Goal: Task Accomplishment & Management: Manage account settings

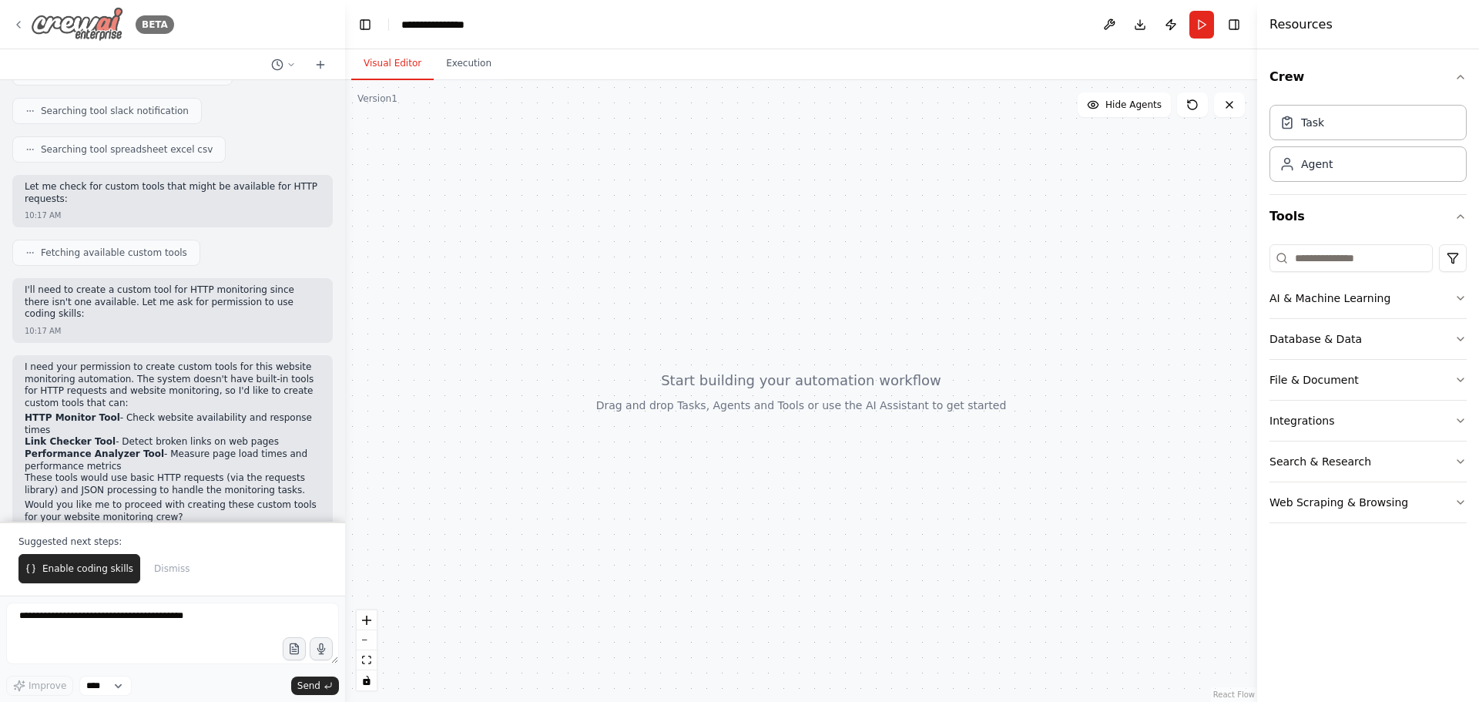
click at [27, 21] on div "BETA" at bounding box center [93, 24] width 162 height 35
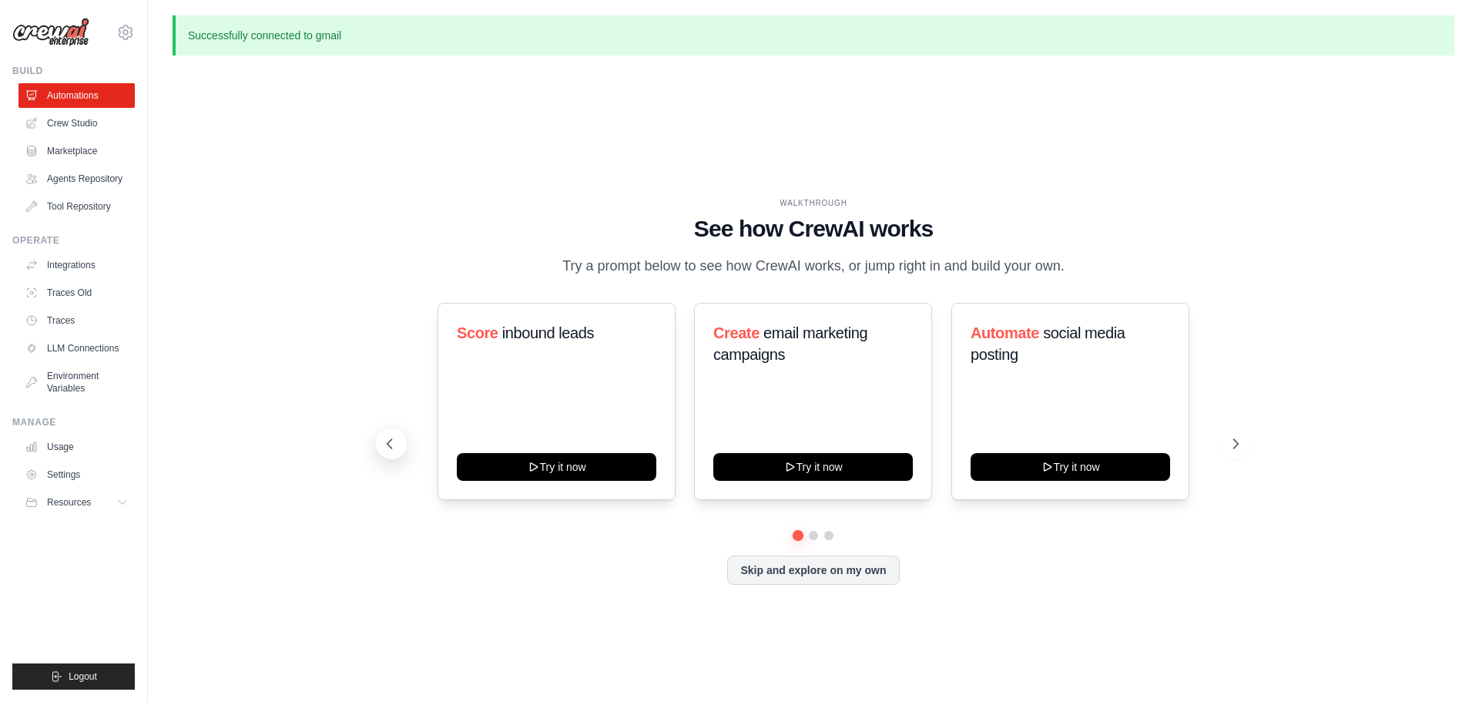
click at [382, 436] on icon at bounding box center [389, 443] width 15 height 15
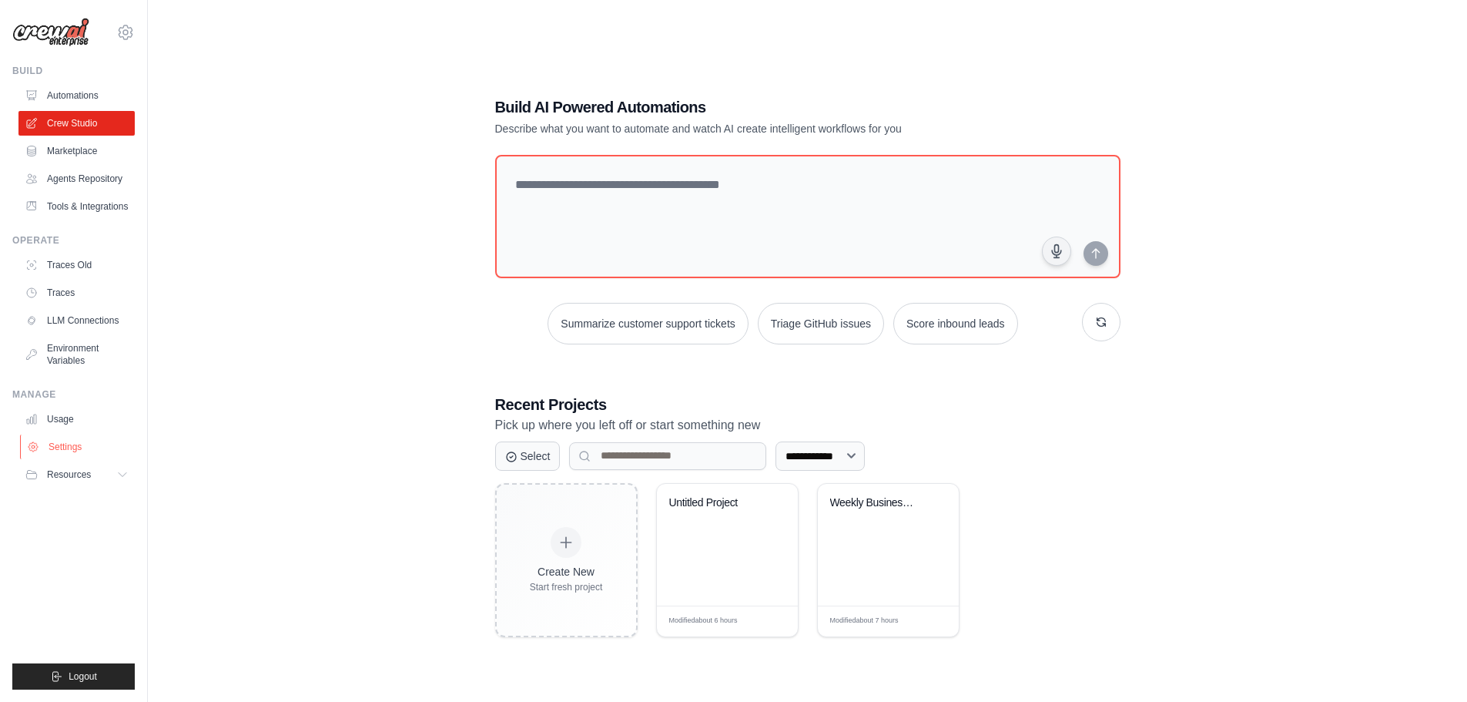
click at [75, 459] on link "Settings" at bounding box center [78, 446] width 116 height 25
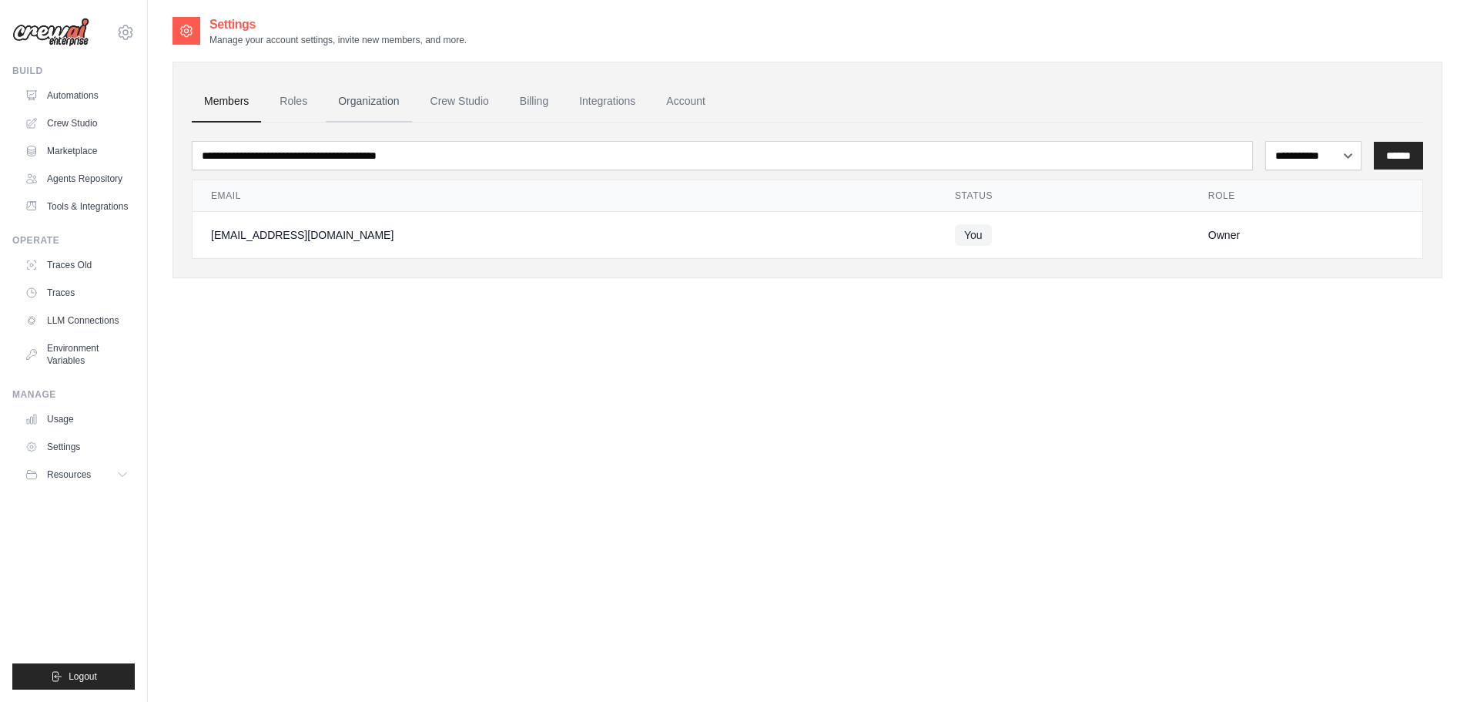
click at [387, 106] on link "Organization" at bounding box center [369, 102] width 86 height 42
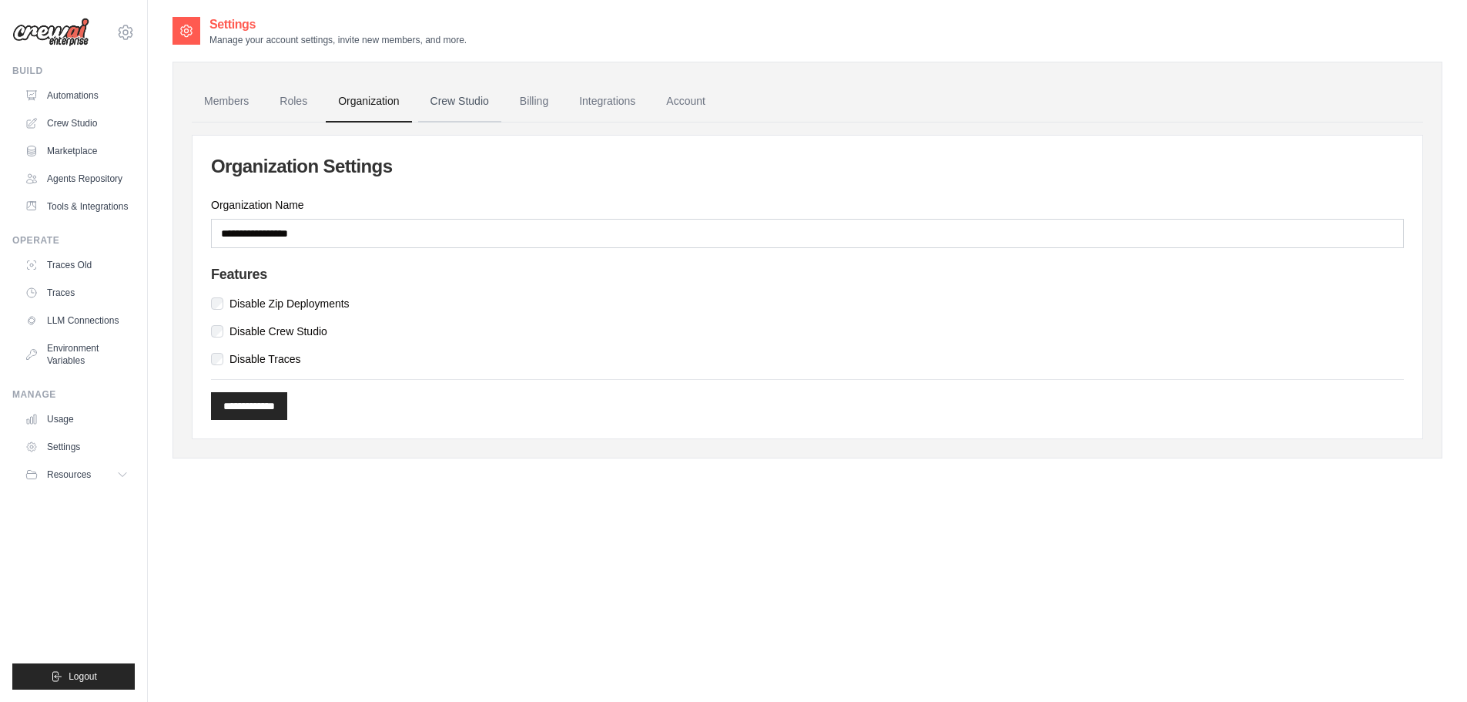
click at [471, 98] on link "Crew Studio" at bounding box center [459, 102] width 83 height 42
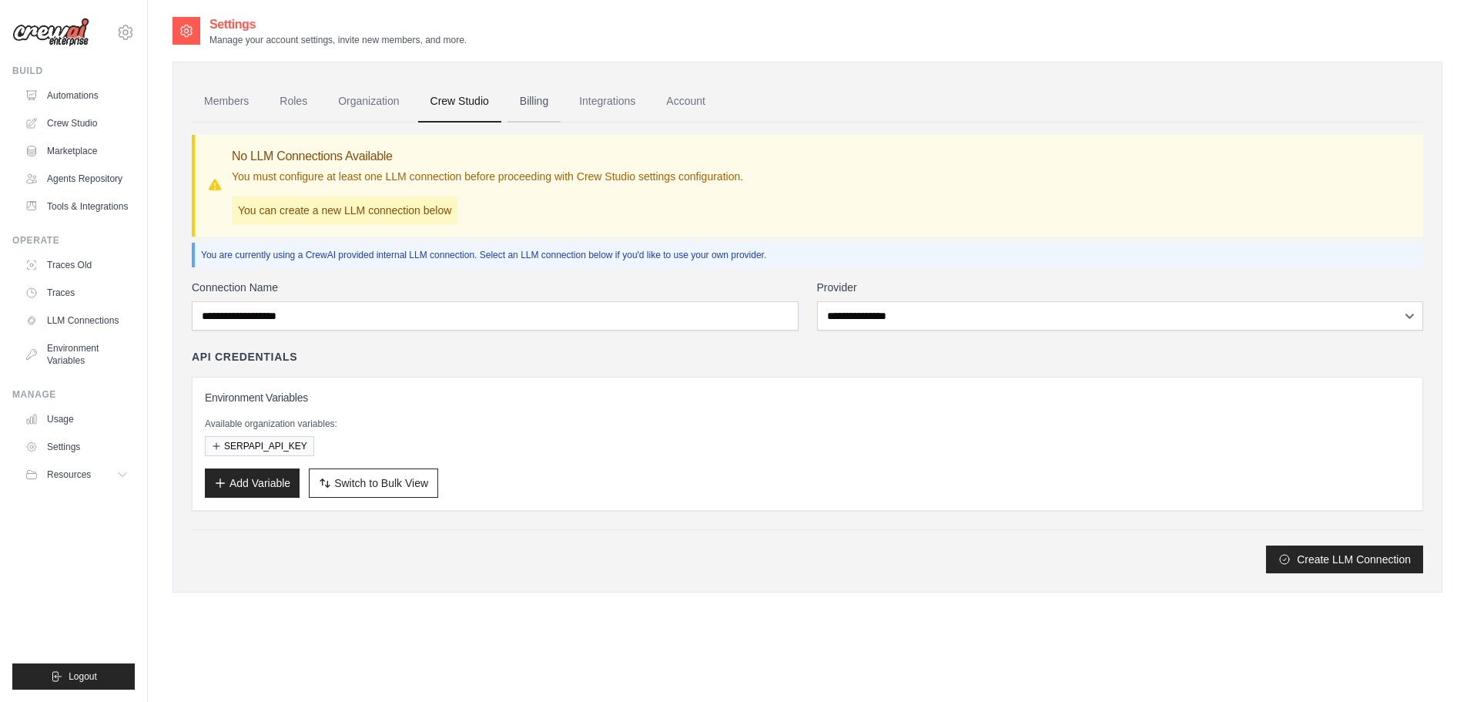
click at [553, 99] on link "Billing" at bounding box center [534, 102] width 53 height 42
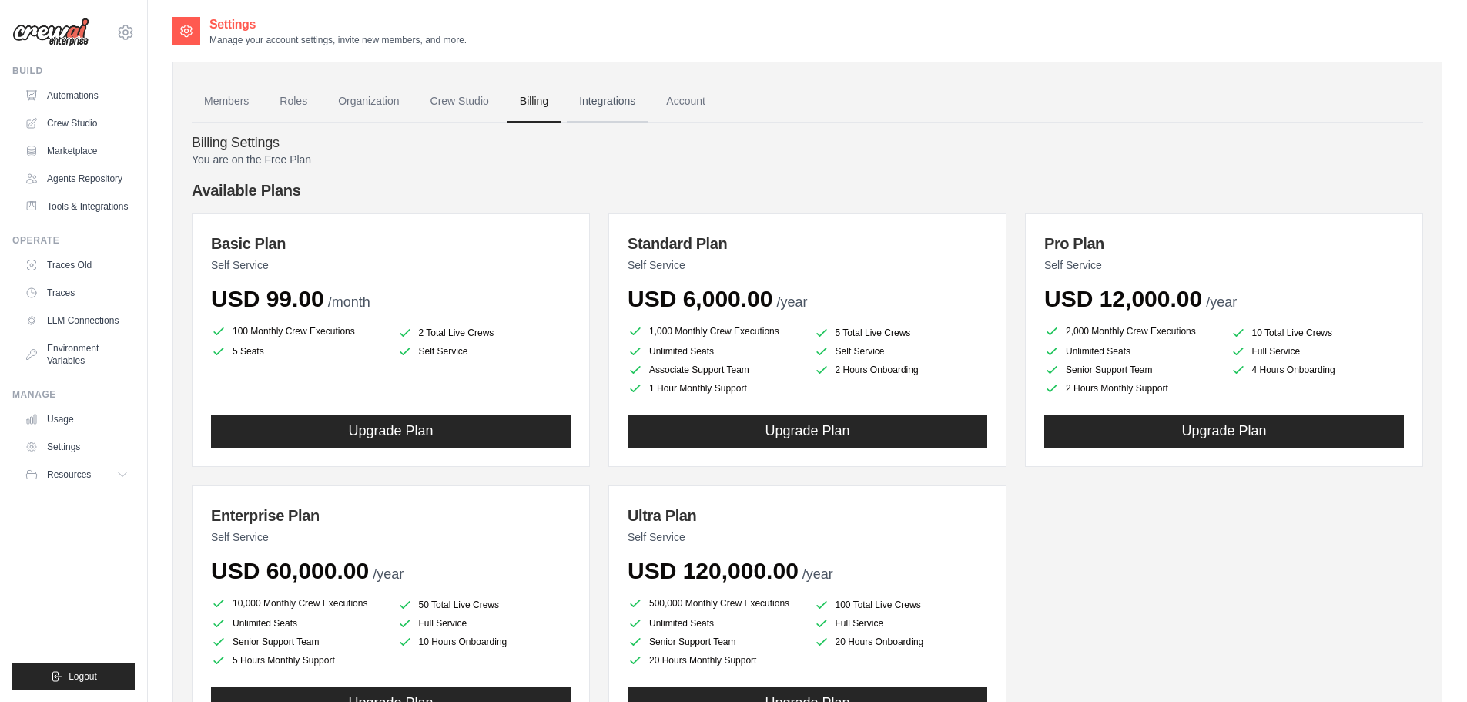
click at [616, 94] on link "Integrations" at bounding box center [607, 102] width 81 height 42
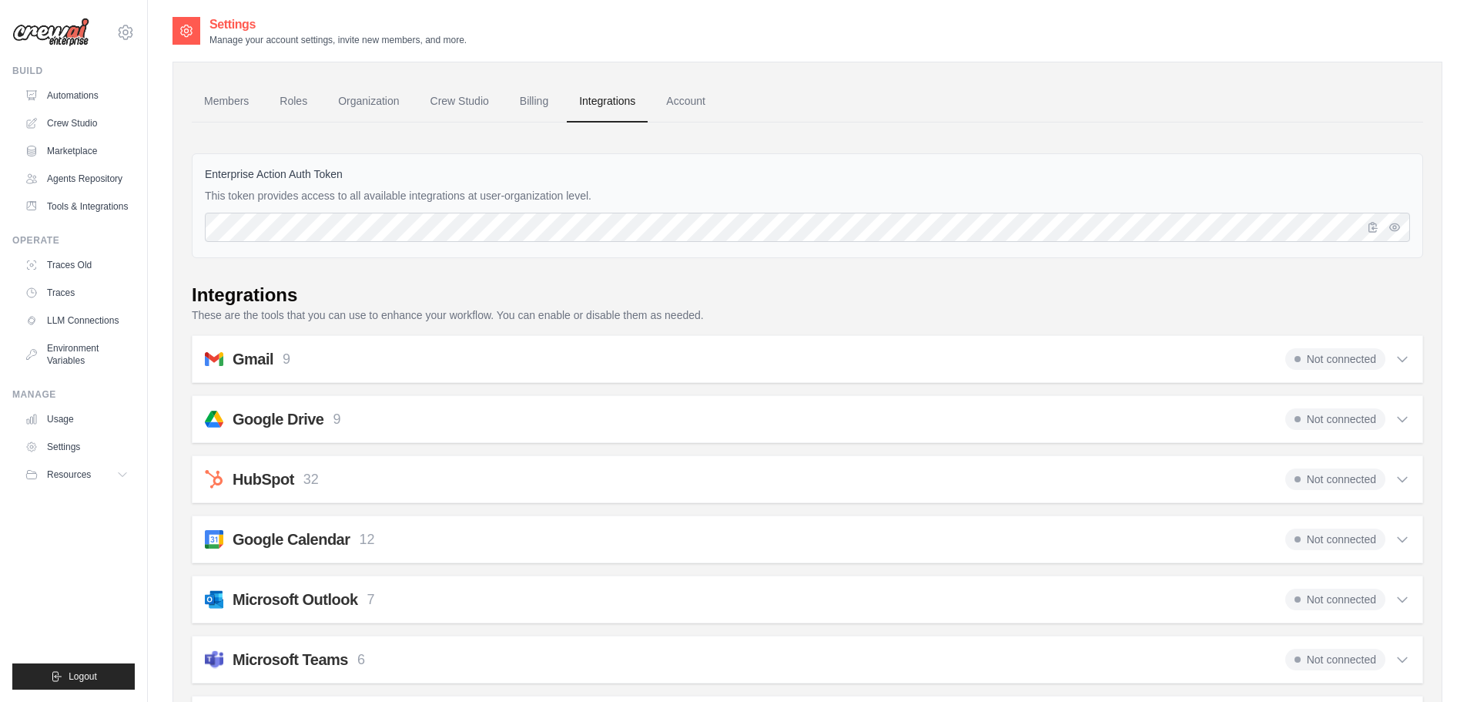
click at [1031, 377] on div "Gmail 9 Not connected Select all Send an Email: gmail_send_email Get an Email b…" at bounding box center [808, 359] width 1232 height 48
click at [1362, 356] on span "Not connected" at bounding box center [1336, 359] width 100 height 22
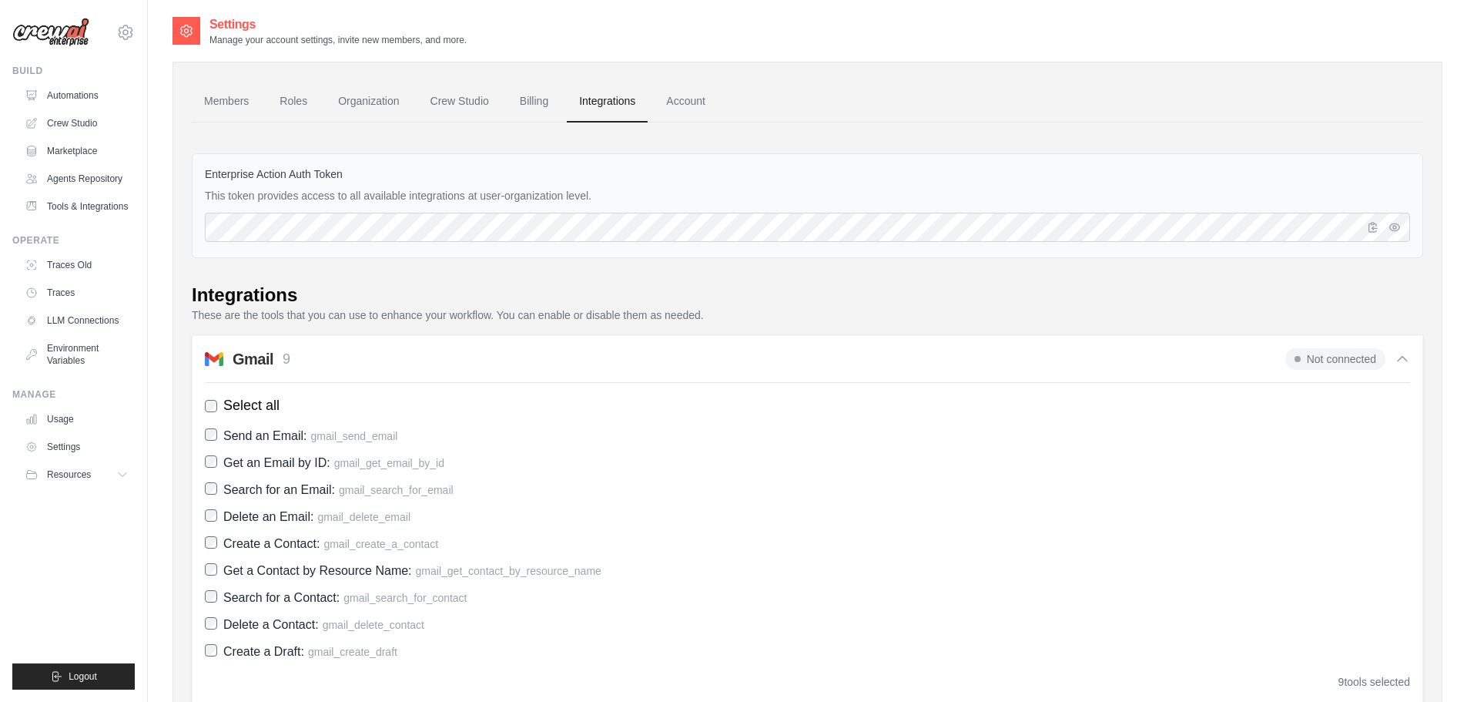
click at [1362, 356] on span "Not connected" at bounding box center [1336, 359] width 100 height 22
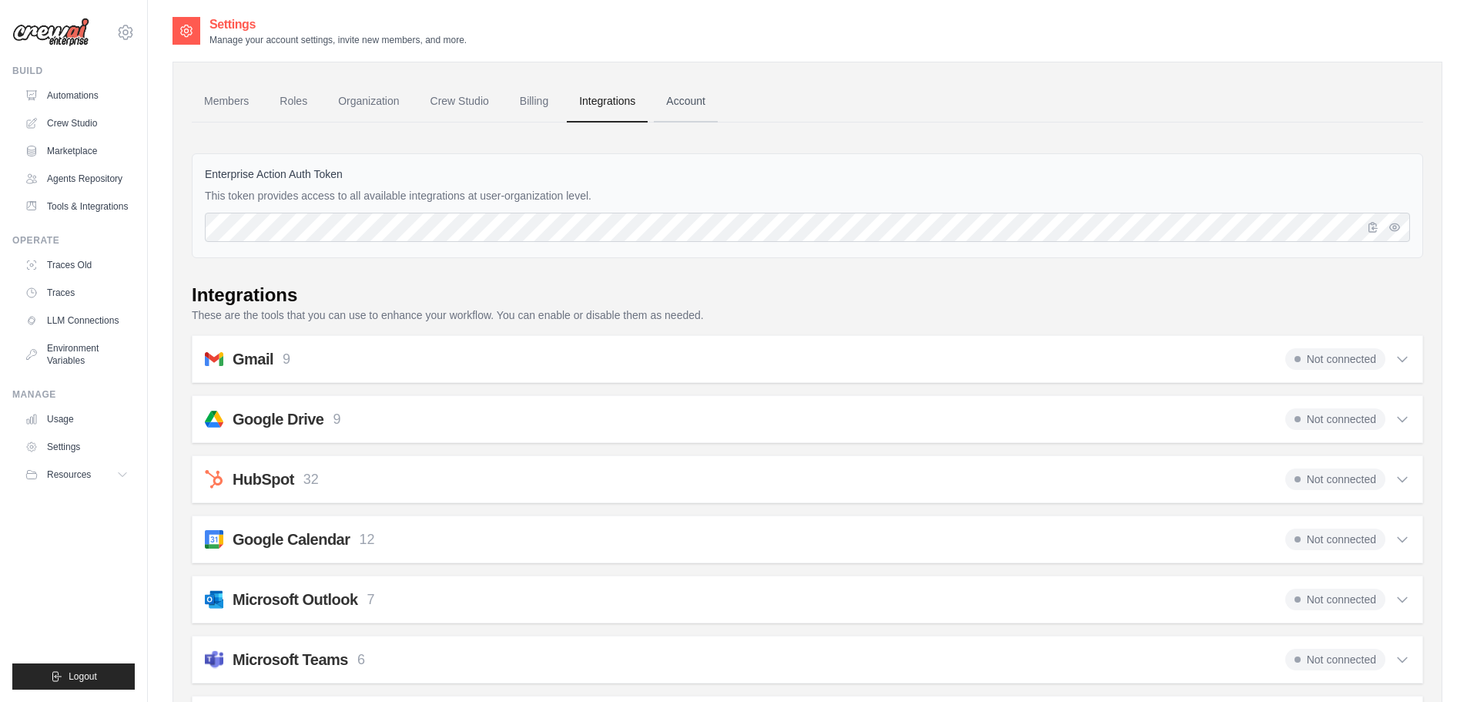
click at [718, 103] on link "Account" at bounding box center [686, 102] width 64 height 42
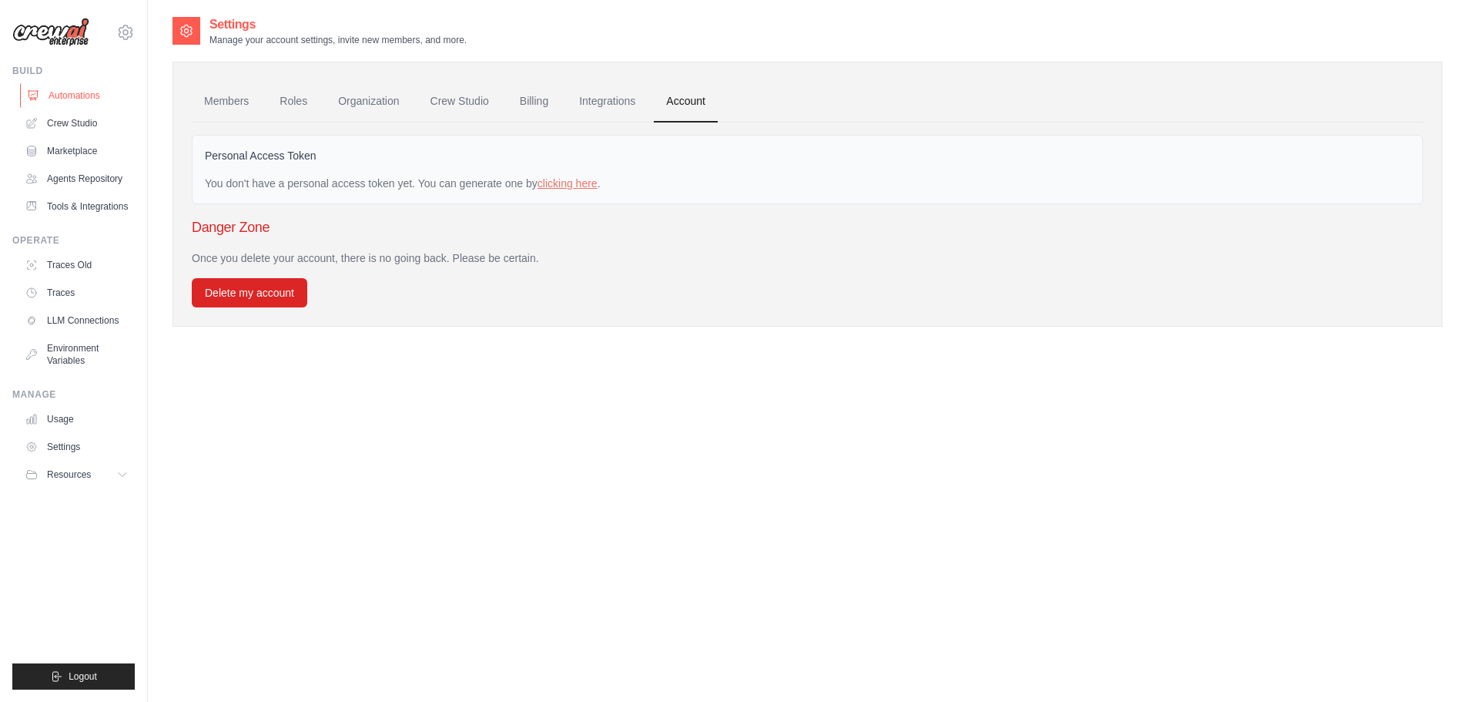
click at [35, 98] on icon at bounding box center [34, 95] width 10 height 9
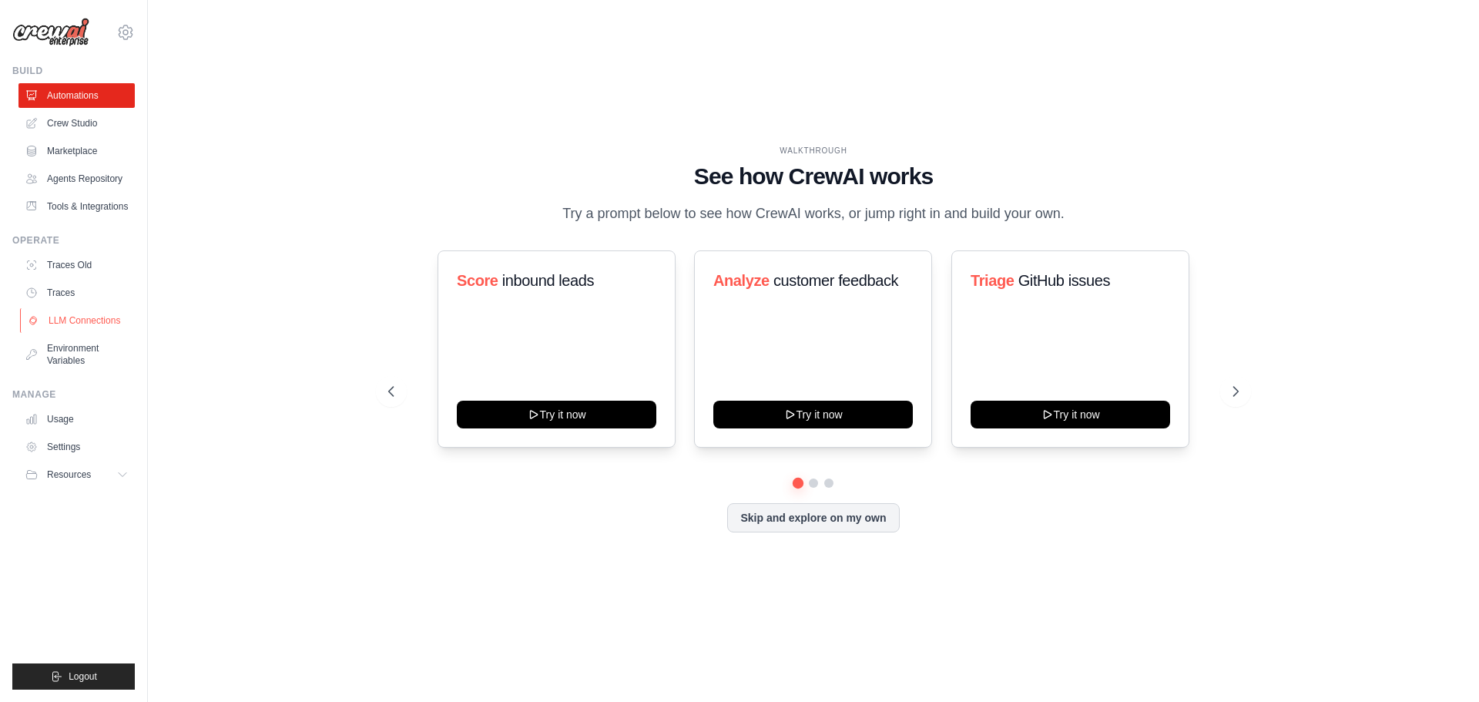
click at [55, 327] on link "LLM Connections" at bounding box center [78, 320] width 116 height 25
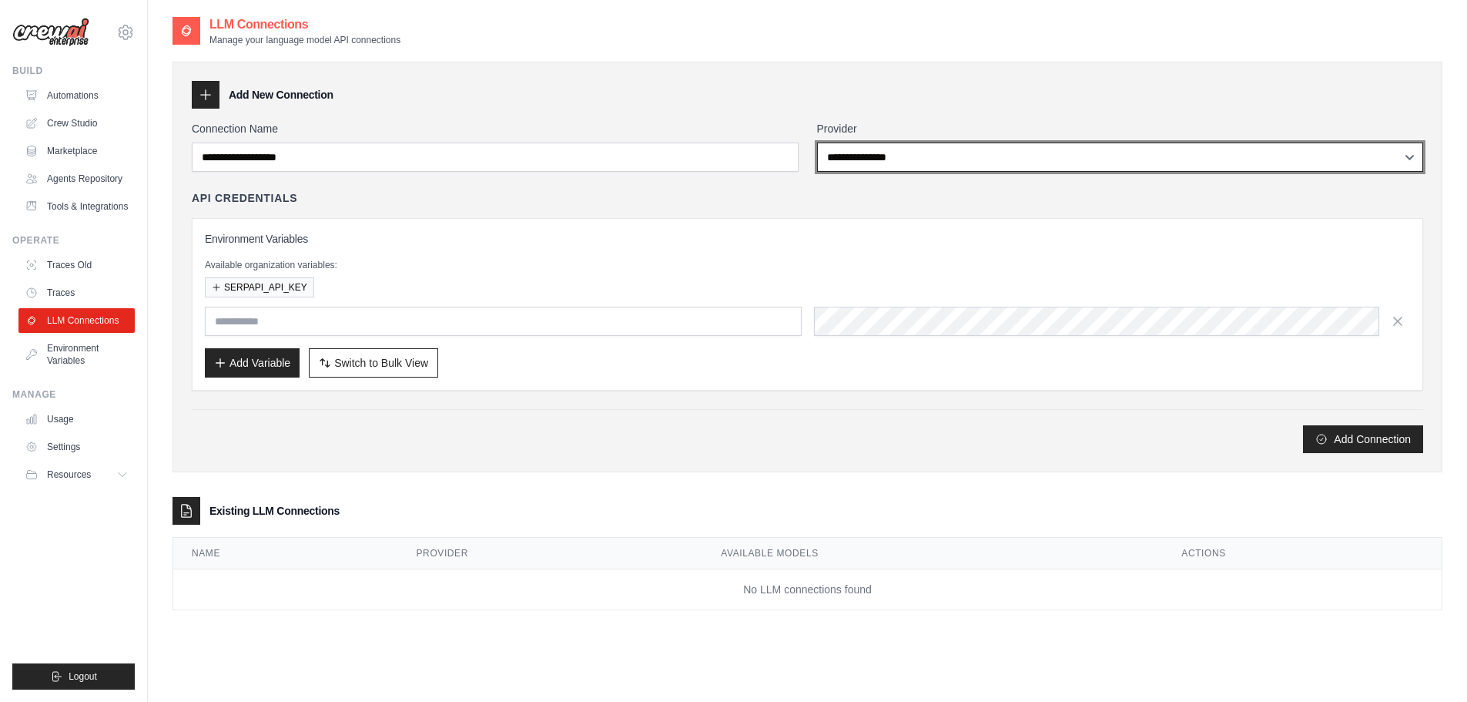
click at [880, 165] on select "**********" at bounding box center [1120, 157] width 607 height 29
